Goal: Find specific page/section: Find specific page/section

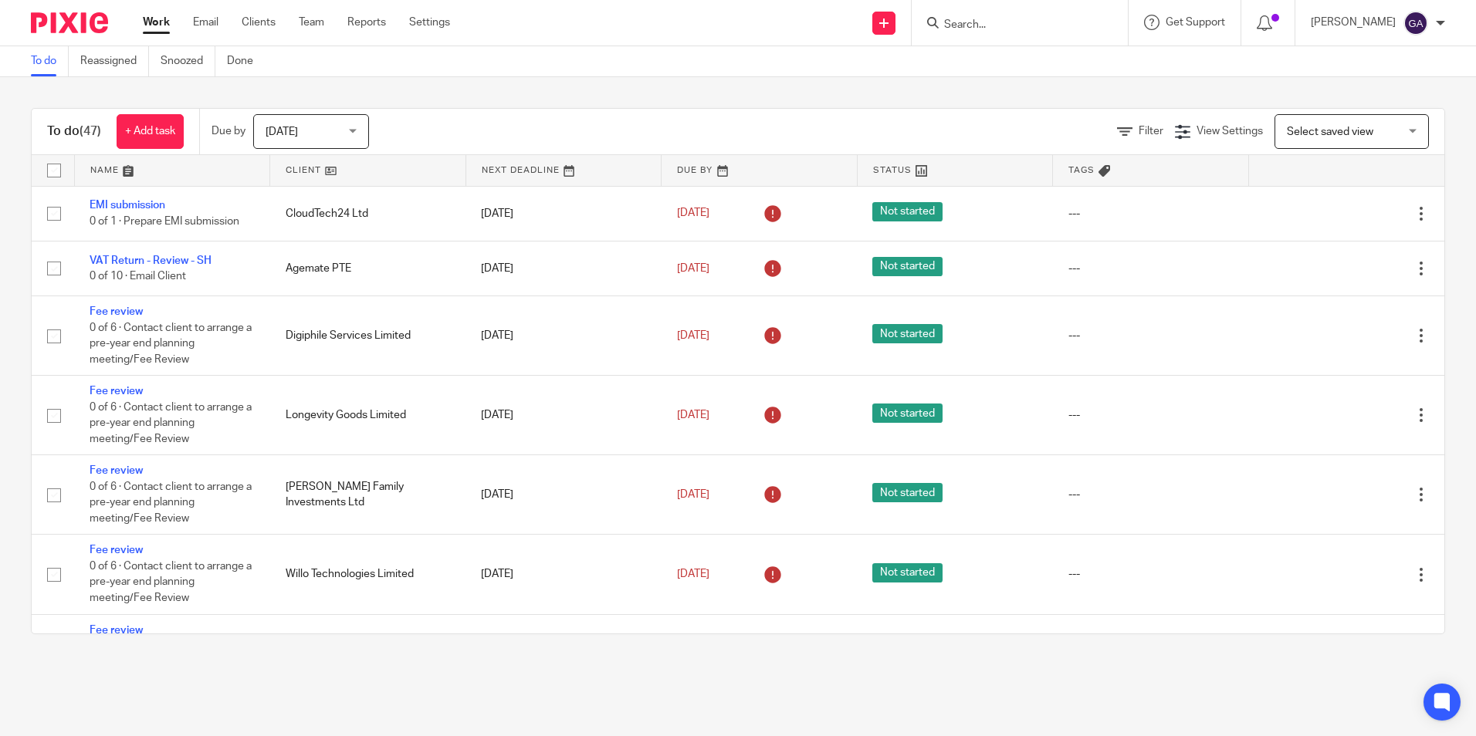
click at [985, 17] on form at bounding box center [1025, 22] width 164 height 19
click at [977, 22] on input "Search" at bounding box center [1012, 26] width 139 height 14
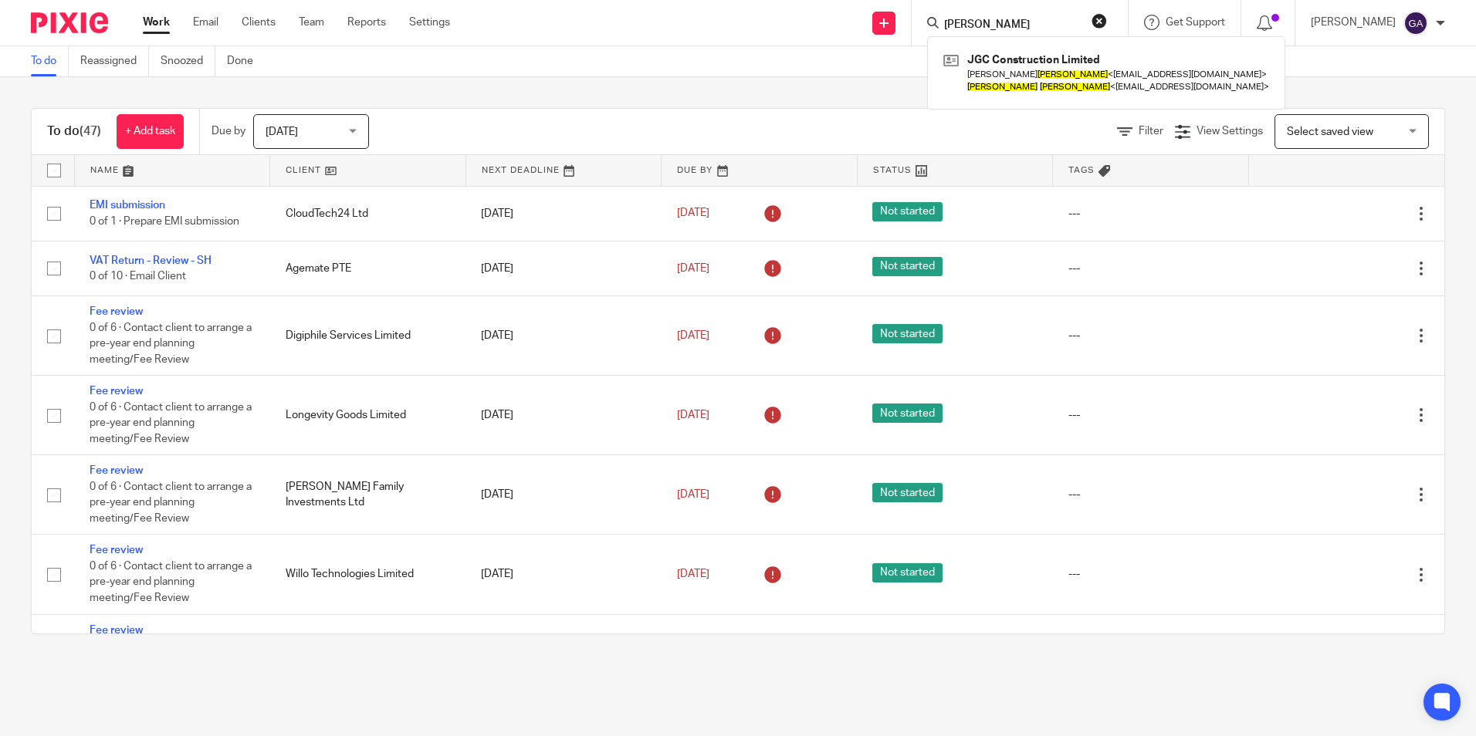
type input "jamie clark"
click button "submit" at bounding box center [0, 0] width 0 height 0
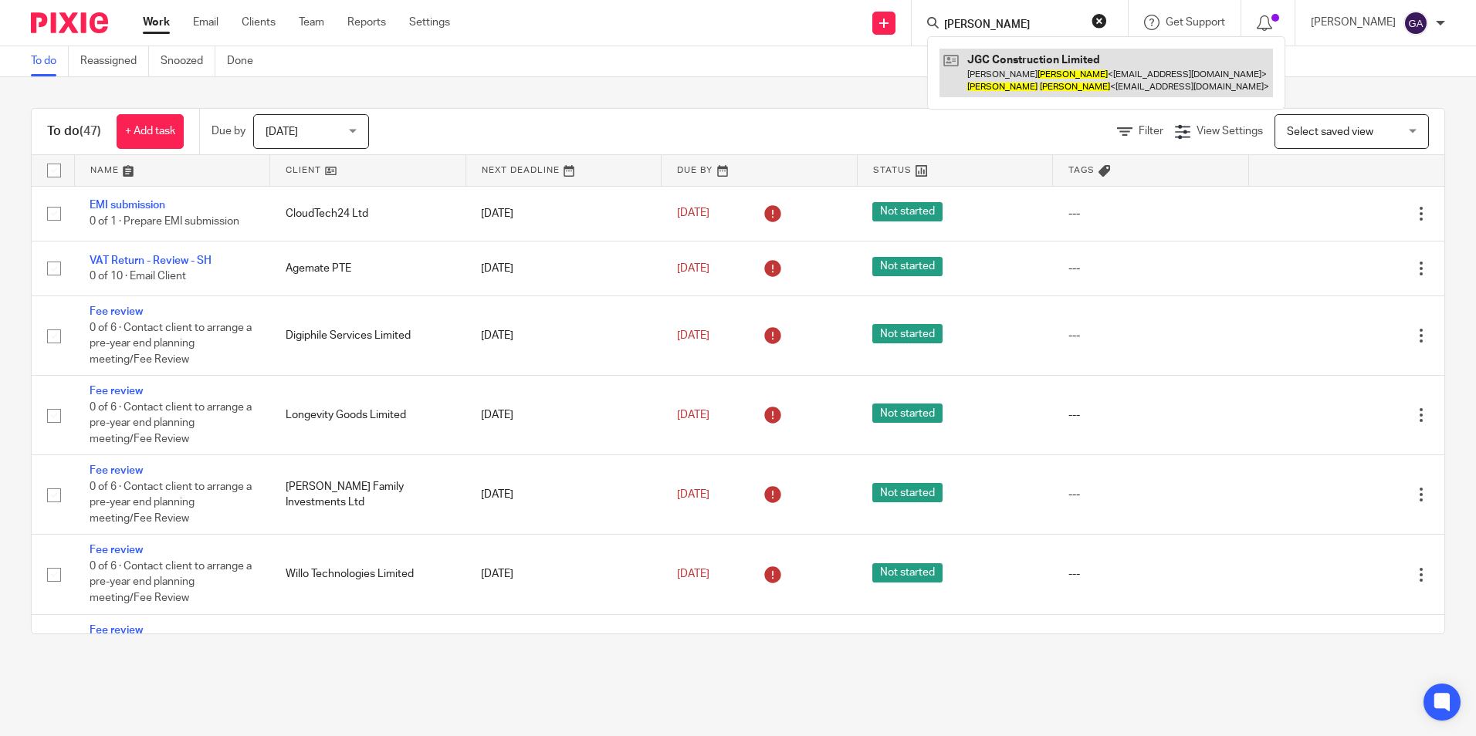
click at [1099, 75] on link at bounding box center [1107, 73] width 334 height 48
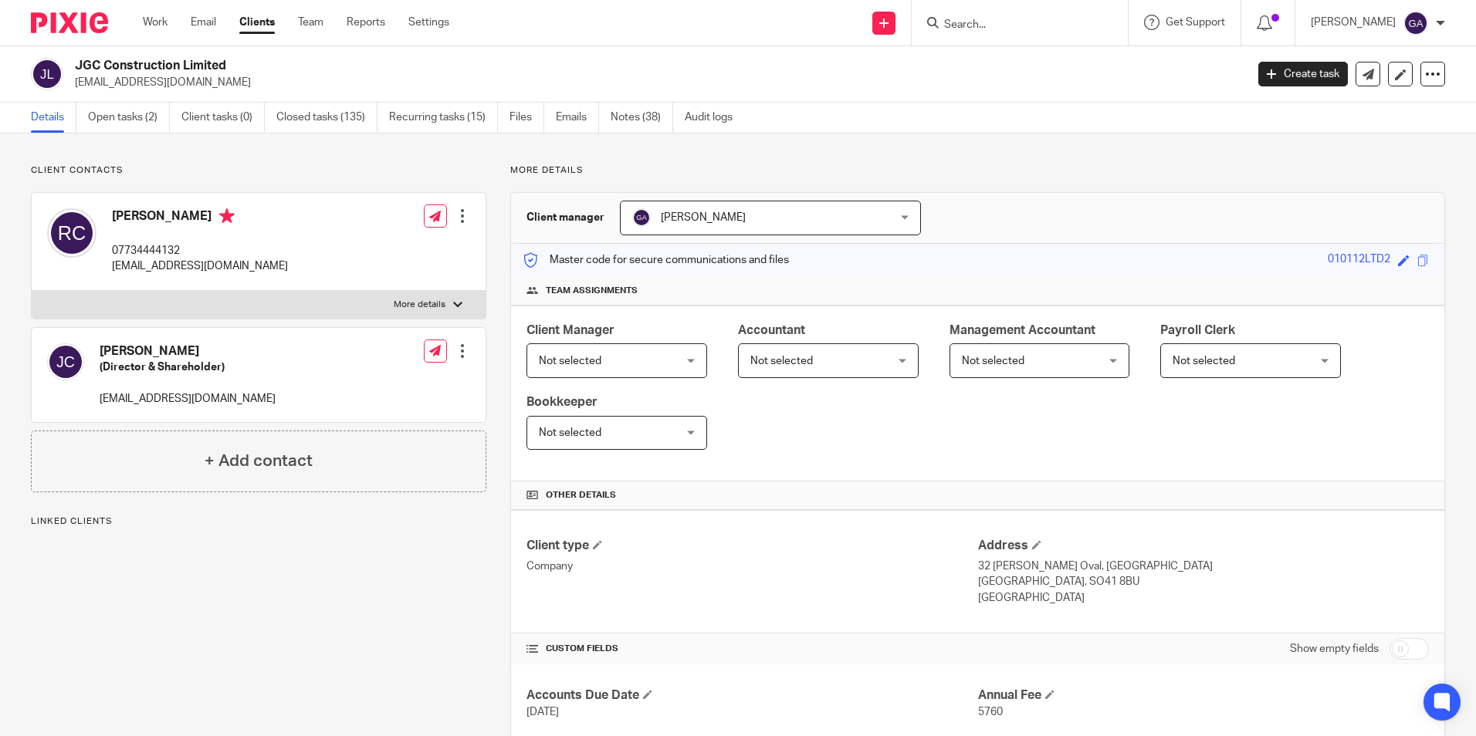
click at [260, 18] on link "Clients" at bounding box center [257, 22] width 36 height 15
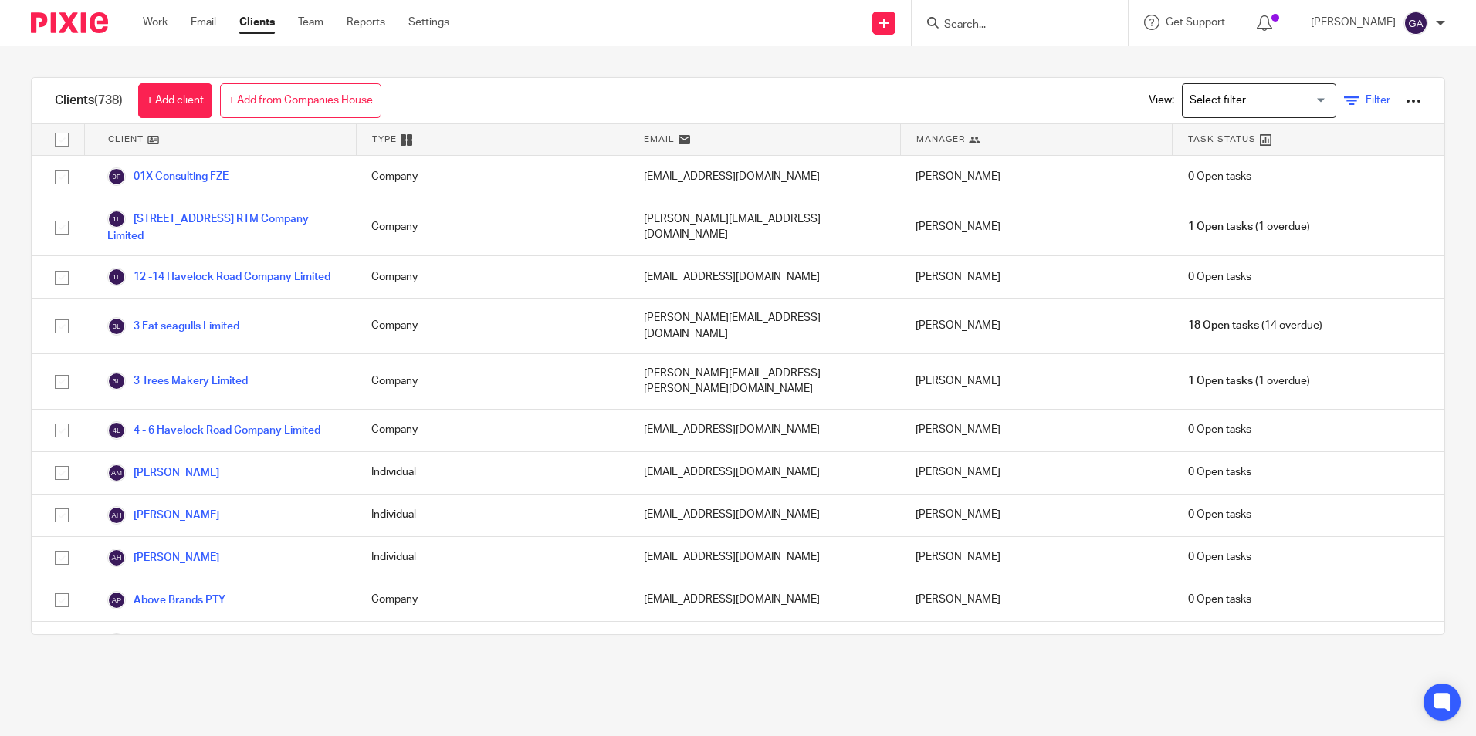
click at [1344, 106] on link "Filter" at bounding box center [1367, 101] width 46 height 16
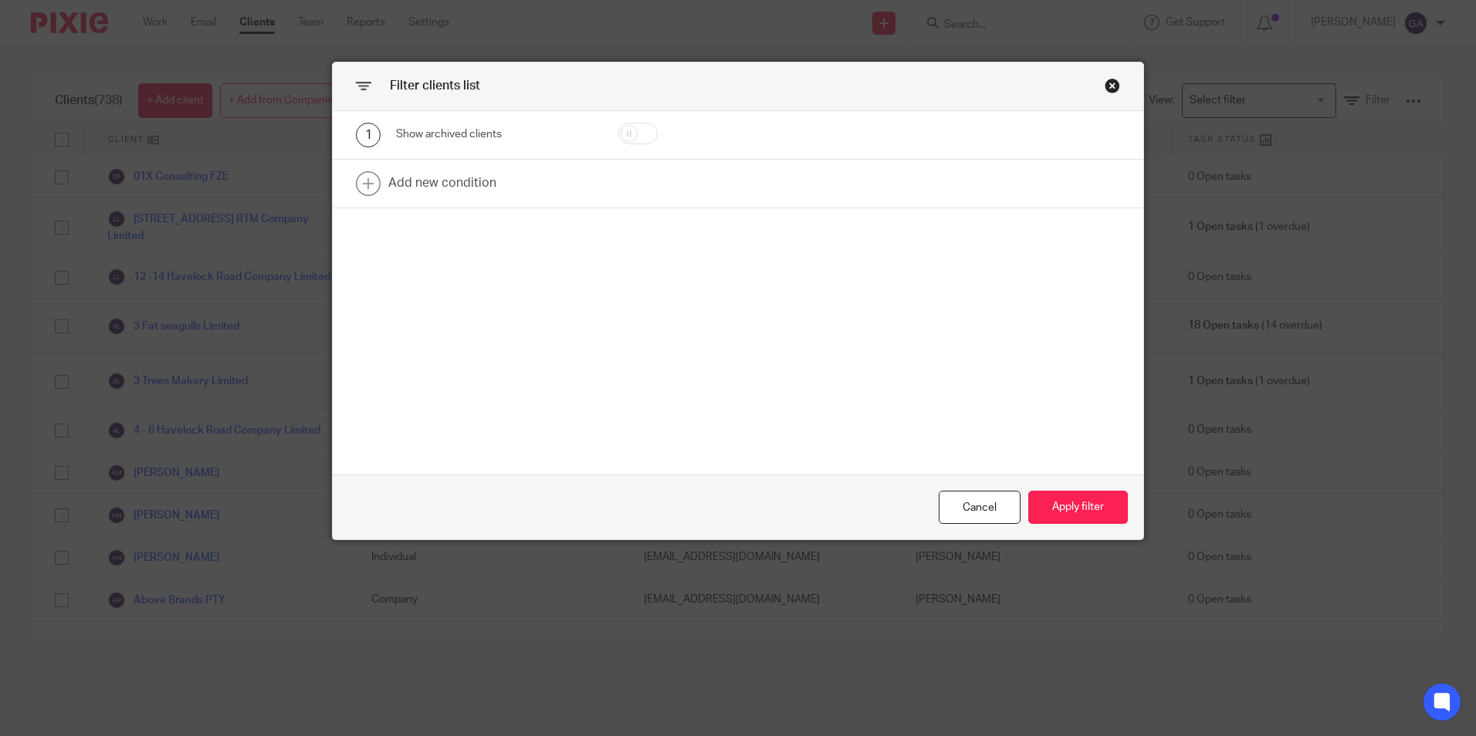
click at [640, 135] on input "checkbox" at bounding box center [637, 134] width 39 height 22
checkbox input "true"
click at [1063, 514] on button "Apply filter" at bounding box center [1078, 507] width 100 height 33
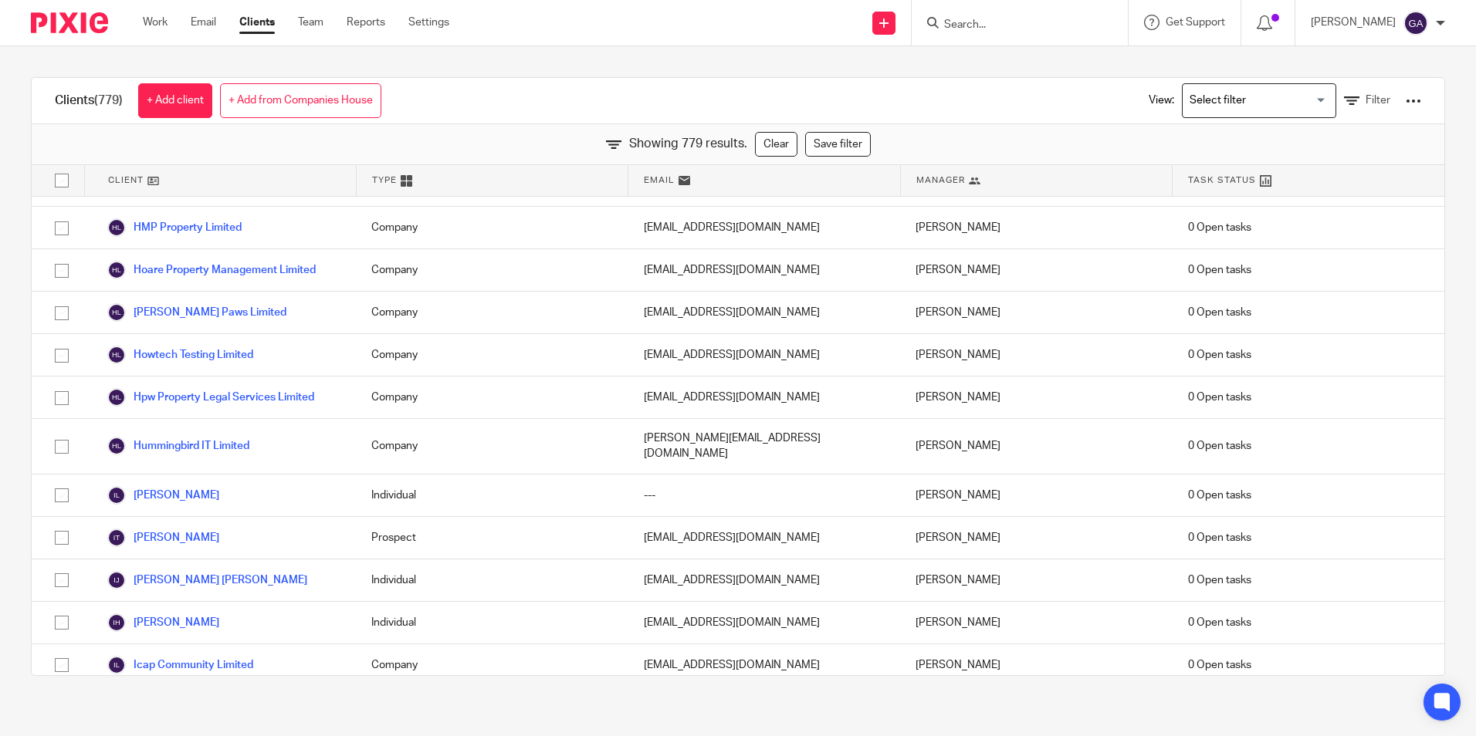
scroll to position [14496, 0]
